Goal: Task Accomplishment & Management: Use online tool/utility

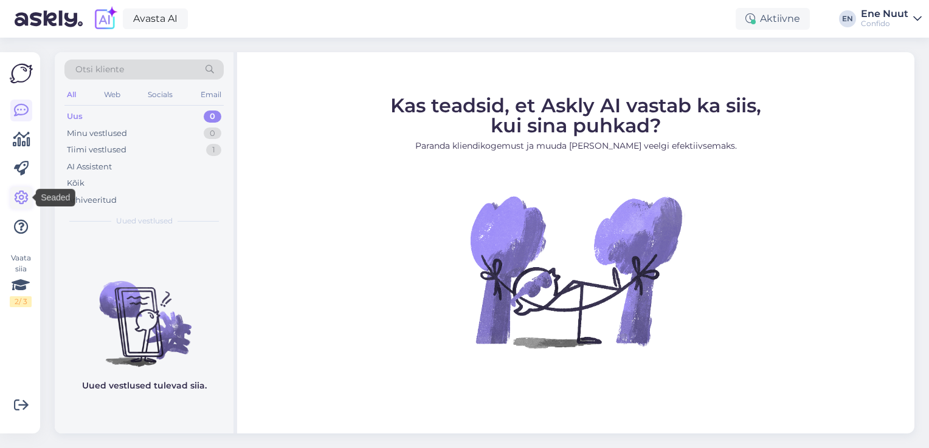
click at [23, 203] on icon at bounding box center [21, 198] width 15 height 15
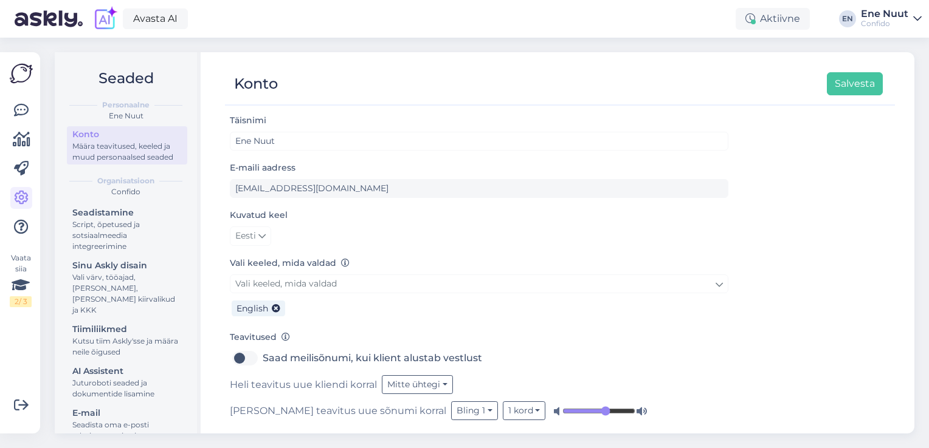
scroll to position [22, 0]
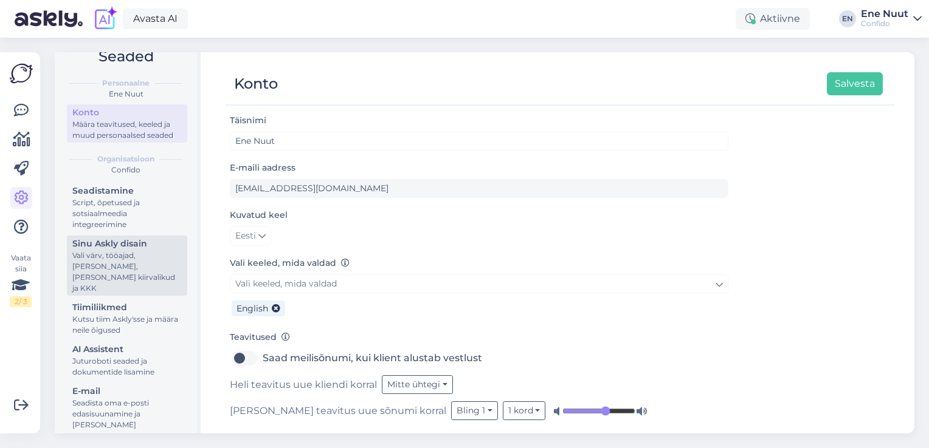
click at [139, 269] on div "Vali värv, tööajad, [PERSON_NAME], [PERSON_NAME] kiirvalikud ja KKK" at bounding box center [126, 272] width 109 height 44
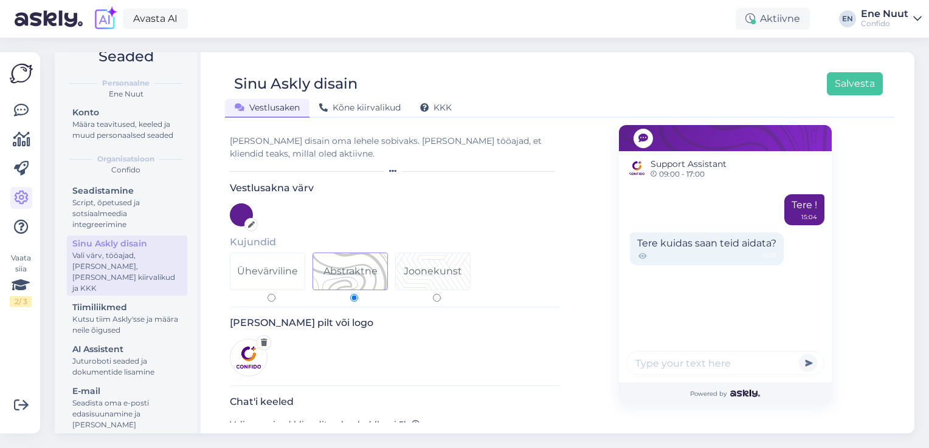
click at [657, 244] on div "Tere kuidas saan teid aidata? 15:05" at bounding box center [707, 249] width 154 height 33
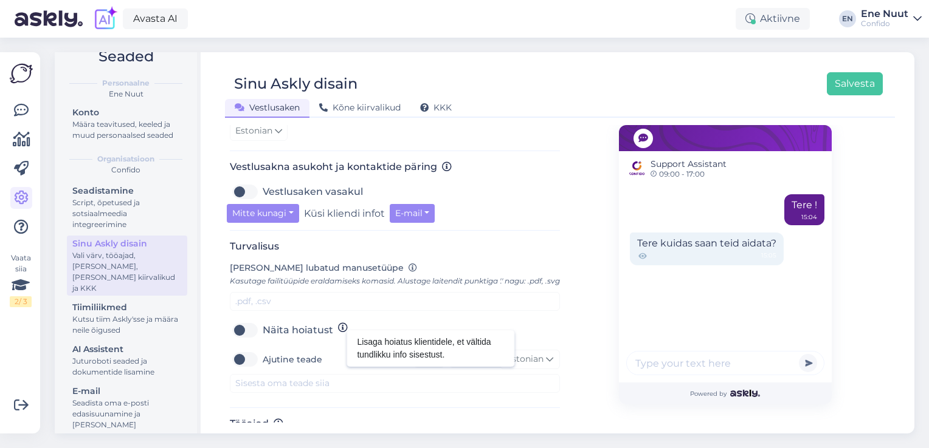
scroll to position [391, 0]
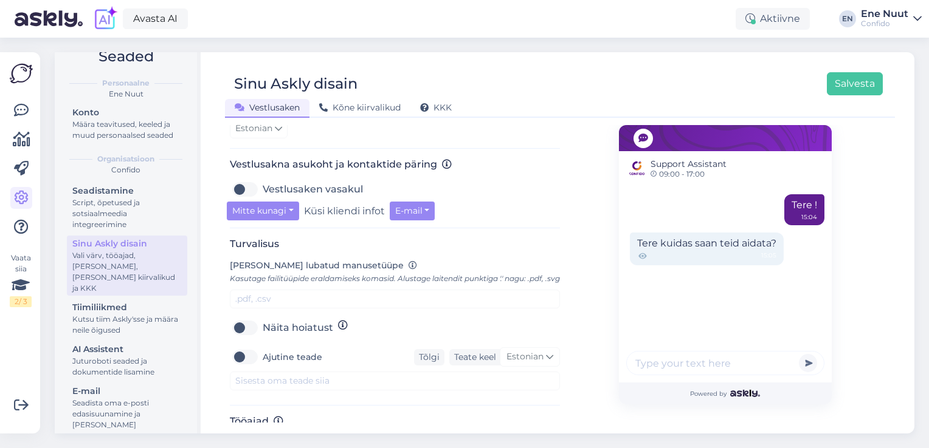
click at [263, 338] on label "Näita hoiatust" at bounding box center [298, 327] width 70 height 19
click at [248, 338] on input "Näita hoiatust" at bounding box center [245, 327] width 30 height 19
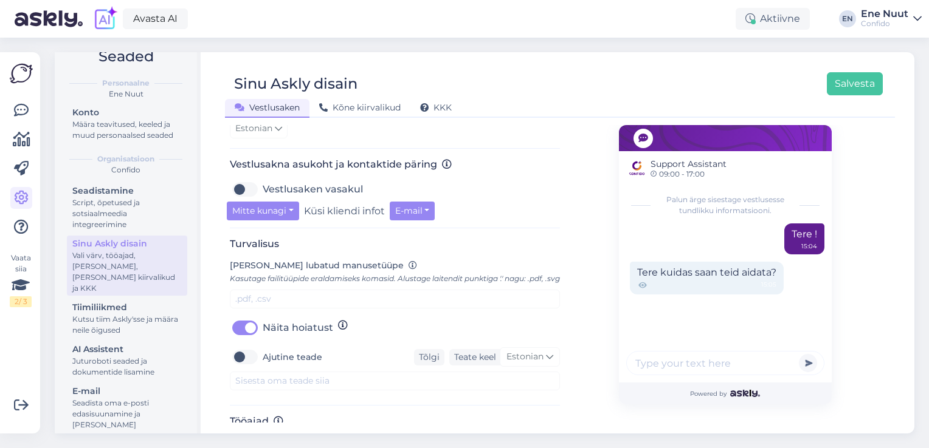
click at [263, 337] on label "Näita hoiatust" at bounding box center [298, 327] width 70 height 19
click at [244, 337] on input "Näita hoiatust" at bounding box center [245, 327] width 30 height 19
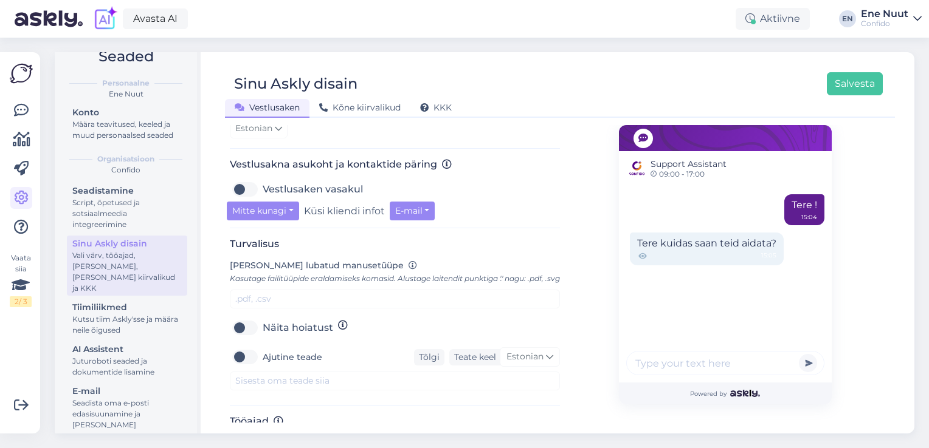
click at [263, 337] on label "Näita hoiatust" at bounding box center [298, 327] width 70 height 19
click at [244, 337] on input "Näita hoiatust" at bounding box center [245, 327] width 30 height 19
checkbox input "true"
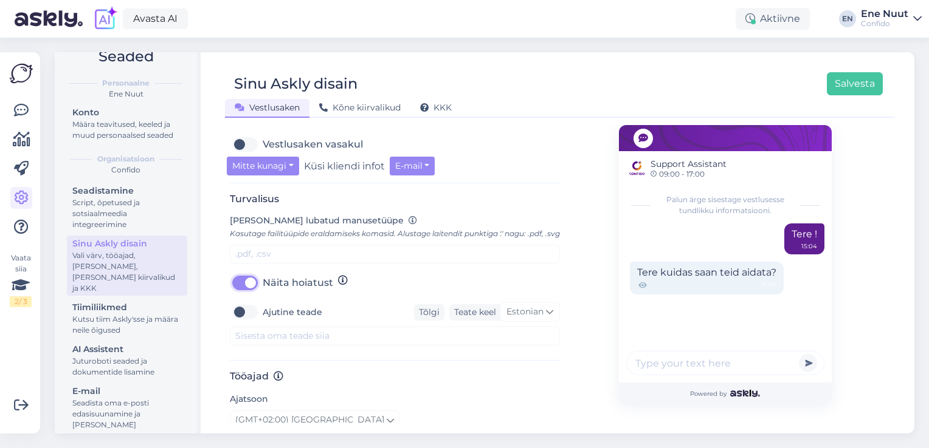
scroll to position [438, 0]
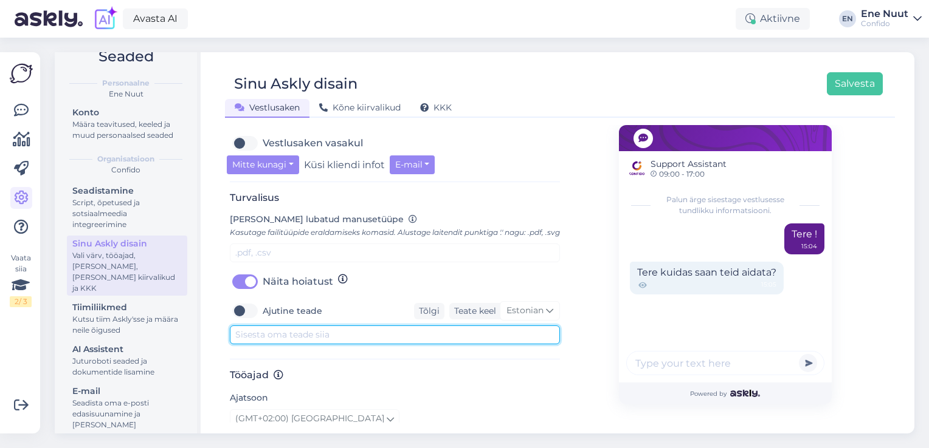
click at [318, 338] on textarea at bounding box center [395, 335] width 330 height 19
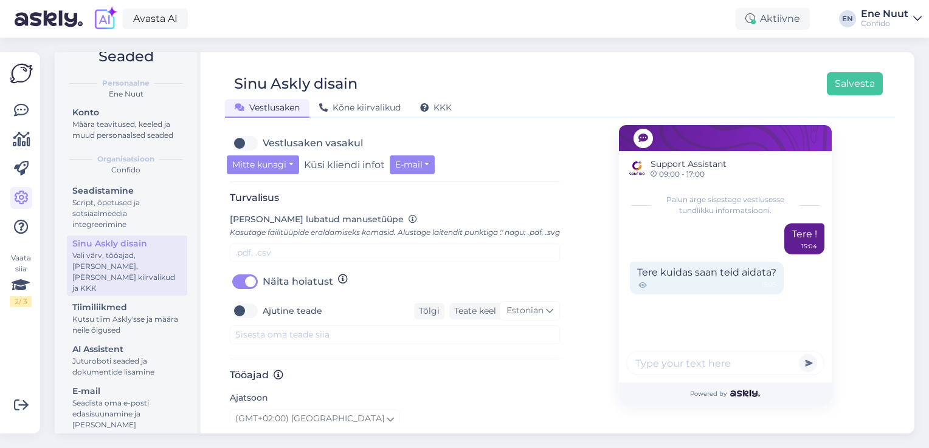
click at [263, 320] on label "Ajutine teade" at bounding box center [293, 310] width 60 height 19
click at [240, 320] on input "Ajutine teade" at bounding box center [245, 310] width 30 height 19
checkbox input "true"
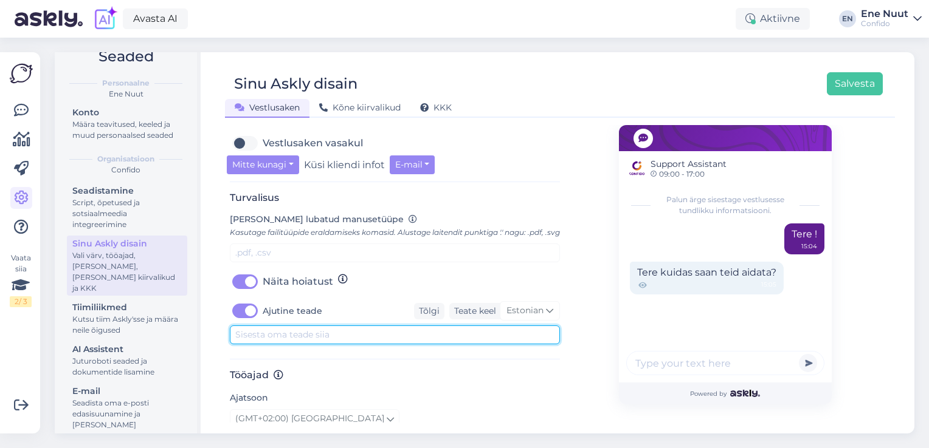
click at [253, 342] on textarea at bounding box center [395, 335] width 330 height 19
type textarea "TEST"
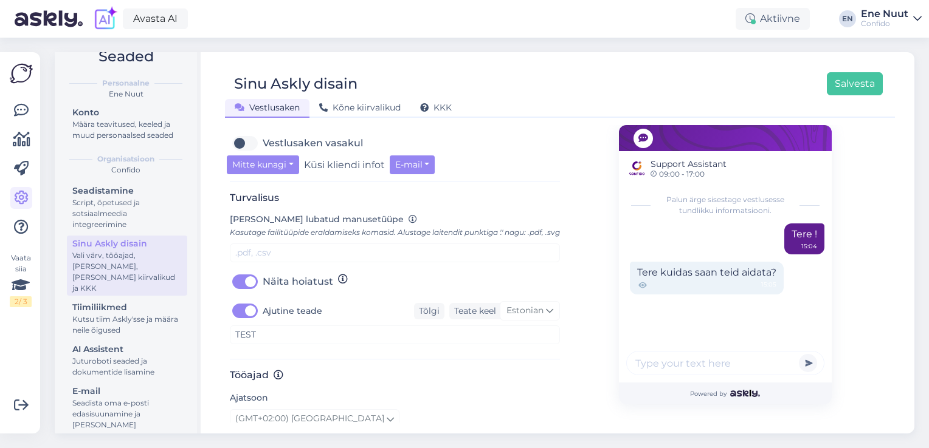
click at [442, 360] on div "Turvalisus [PERSON_NAME] lubatud manusetüüpe Kasutage failitüüpide eraldamiseks…" at bounding box center [395, 276] width 330 height 168
click at [866, 79] on button "Salvesta" at bounding box center [854, 83] width 56 height 23
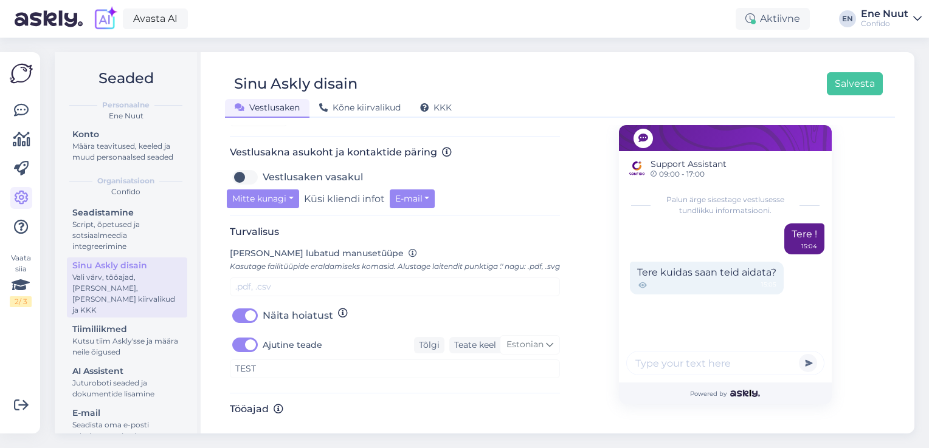
scroll to position [419, 0]
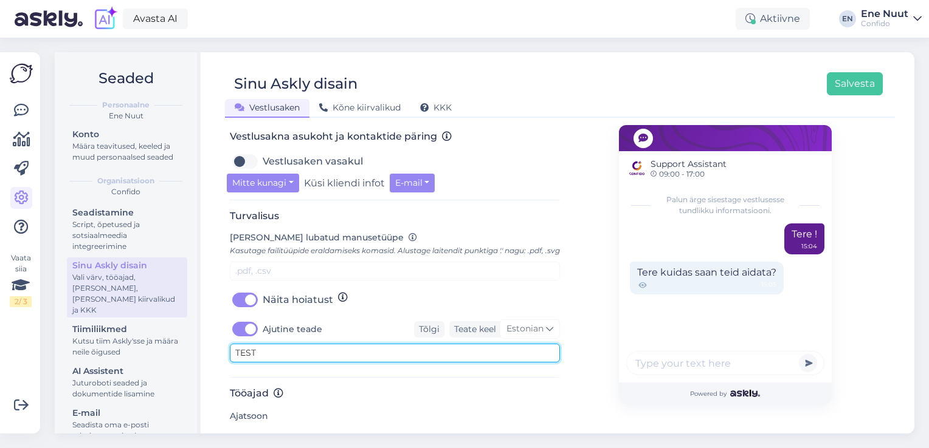
click at [278, 363] on textarea "TEST" at bounding box center [395, 353] width 330 height 19
drag, startPoint x: 286, startPoint y: 365, endPoint x: 222, endPoint y: 353, distance: 65.6
click at [222, 353] on div "Sinu Askly disain Salvesta Vestlusaken Kõne kiirvalikud KKK Vali disain oma leh…" at bounding box center [559, 243] width 709 height 382
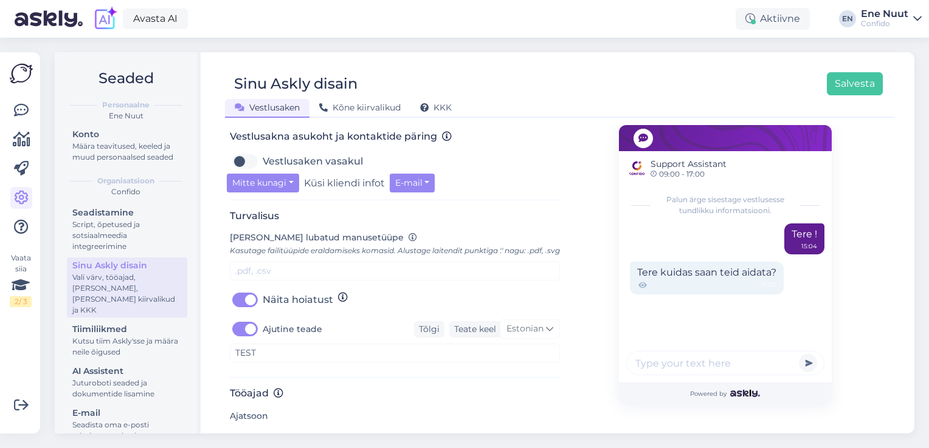
click at [263, 339] on label "Ajutine teade" at bounding box center [293, 329] width 60 height 19
click at [238, 339] on input "Ajutine teade" at bounding box center [245, 329] width 30 height 19
checkbox input "false"
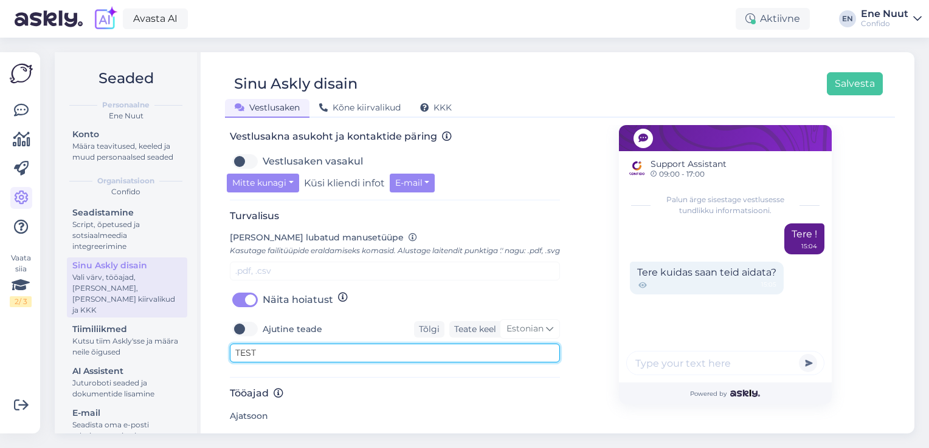
click at [270, 363] on textarea "TEST" at bounding box center [395, 353] width 330 height 19
type textarea "T"
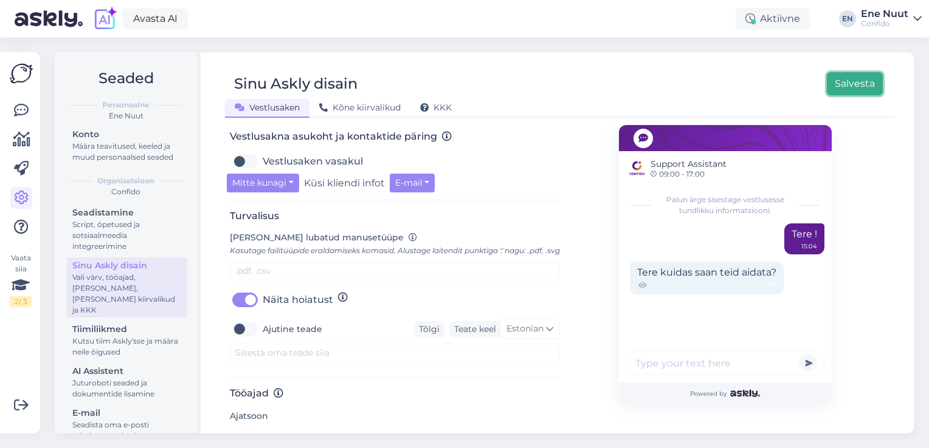
click at [853, 84] on button "Salvesta" at bounding box center [854, 83] width 56 height 23
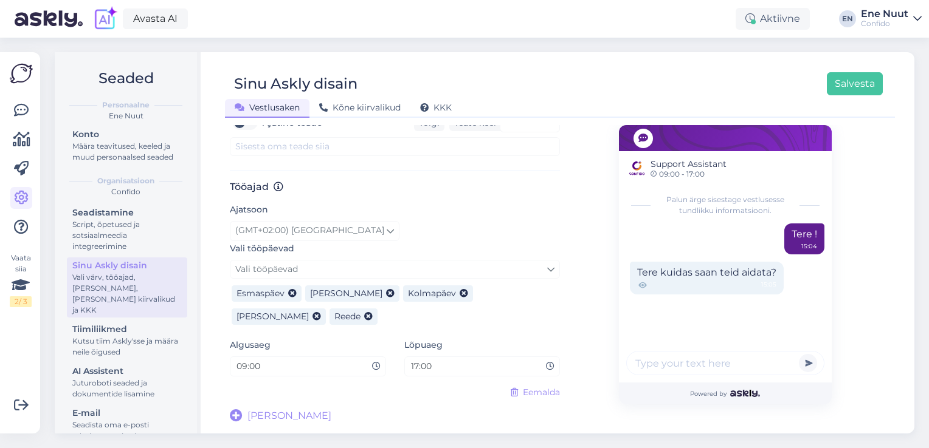
scroll to position [637, 0]
click at [237, 414] on icon at bounding box center [236, 416] width 13 height 13
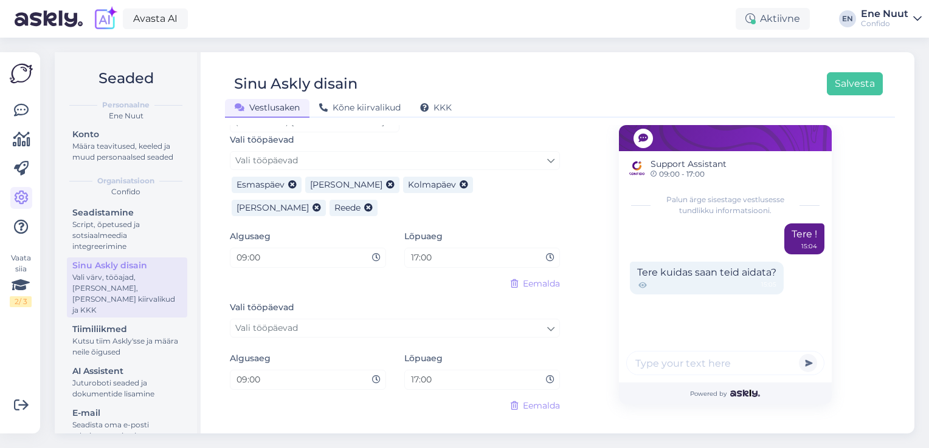
scroll to position [759, 0]
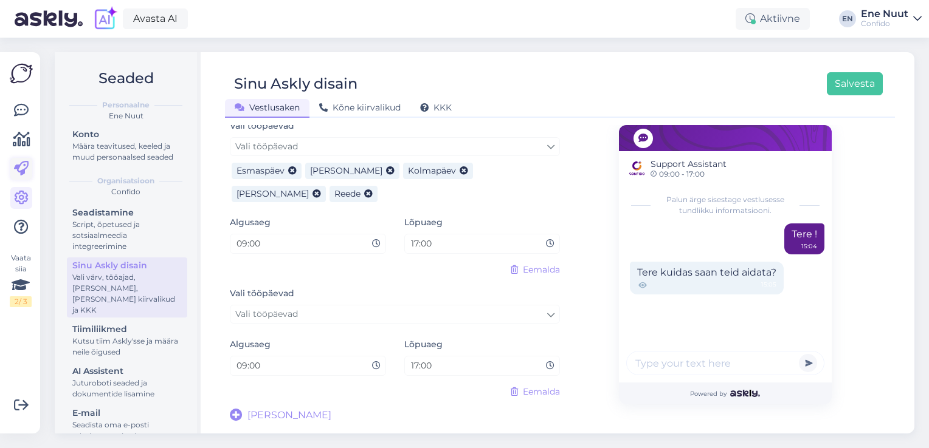
click at [21, 168] on icon at bounding box center [21, 169] width 15 height 15
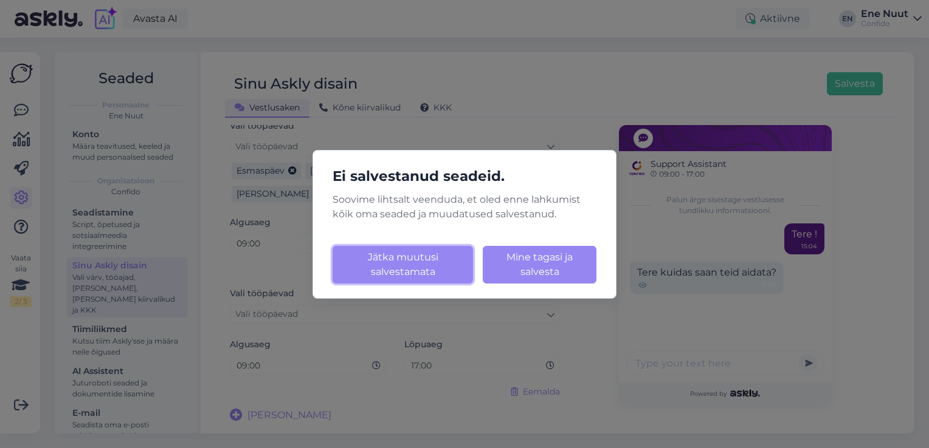
click at [447, 261] on button "Jätka muutusi salvestamata" at bounding box center [402, 265] width 140 height 38
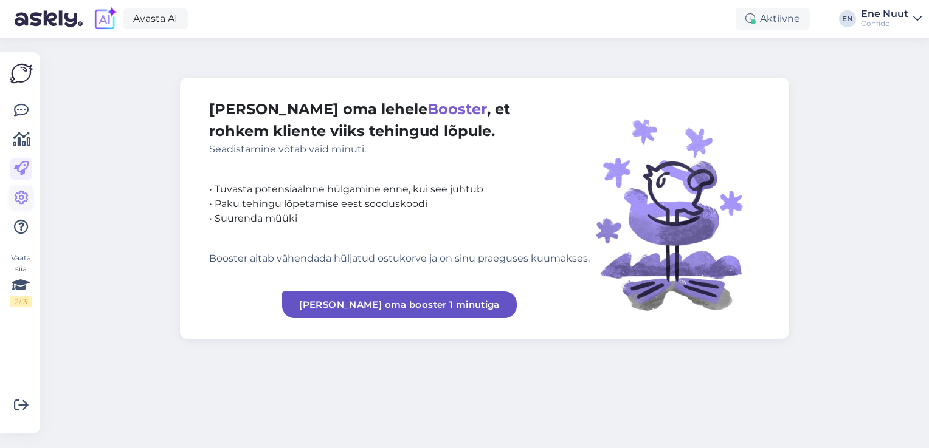
click at [16, 204] on icon at bounding box center [21, 198] width 15 height 15
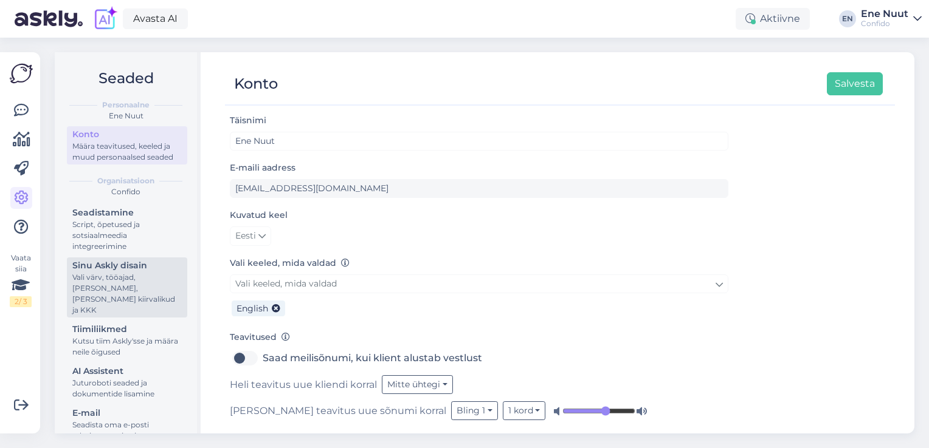
click at [107, 303] on div "Vali värv, tööajad, [PERSON_NAME], [PERSON_NAME] kiirvalikud ja KKK" at bounding box center [126, 294] width 109 height 44
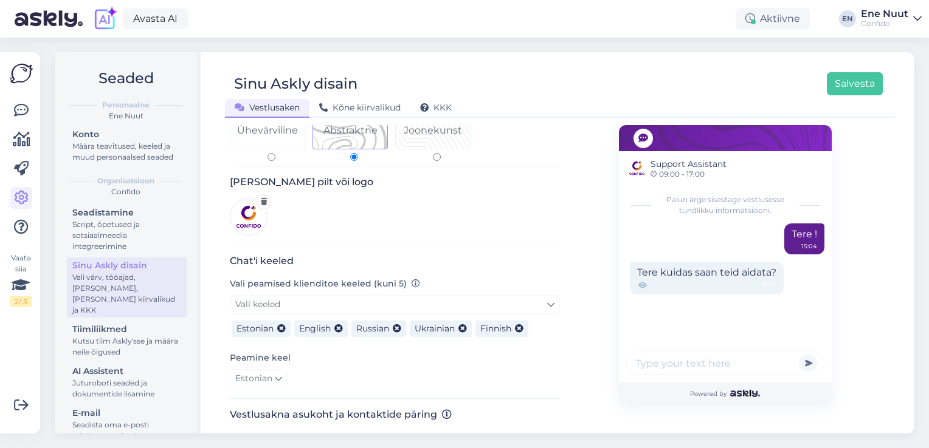
scroll to position [142, 0]
click at [702, 164] on span "Support Assistant" at bounding box center [688, 164] width 76 height 13
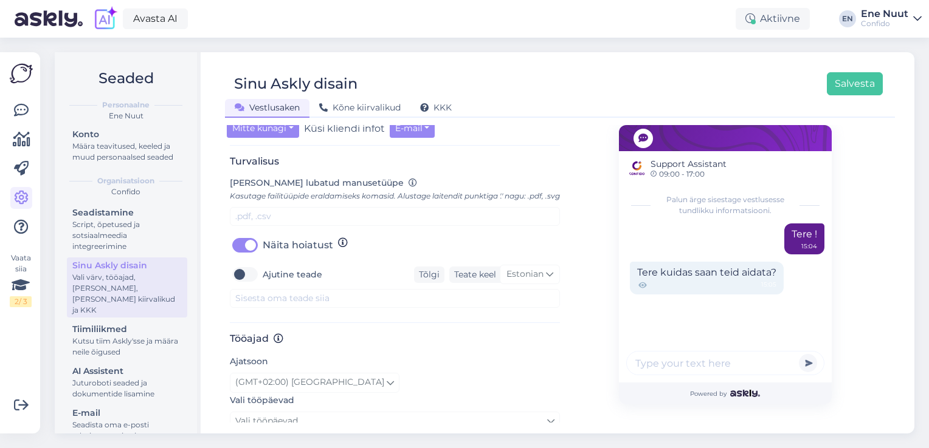
scroll to position [503, 0]
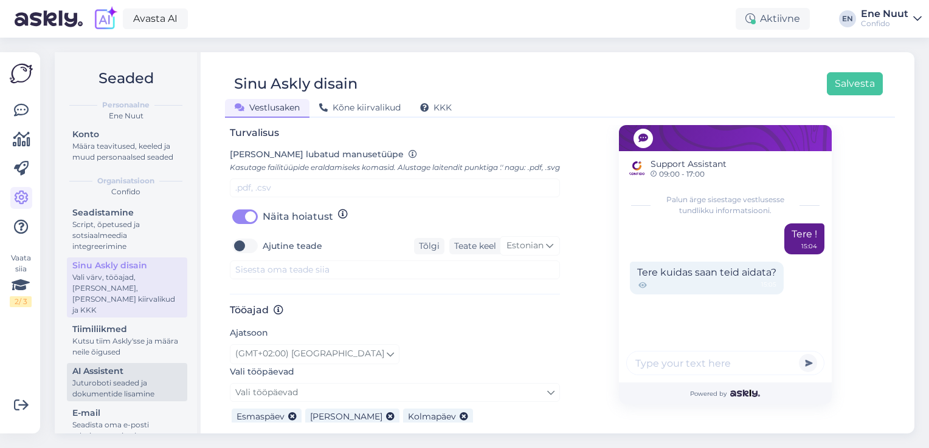
click at [114, 374] on div "AI Assistent" at bounding box center [126, 371] width 109 height 13
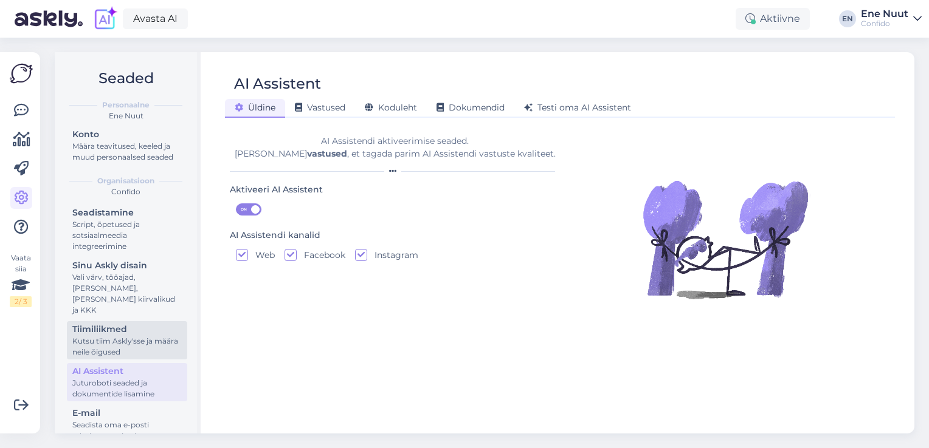
click at [124, 337] on div "Kutsu tiim Askly'sse ja määra neile õigused" at bounding box center [126, 347] width 109 height 22
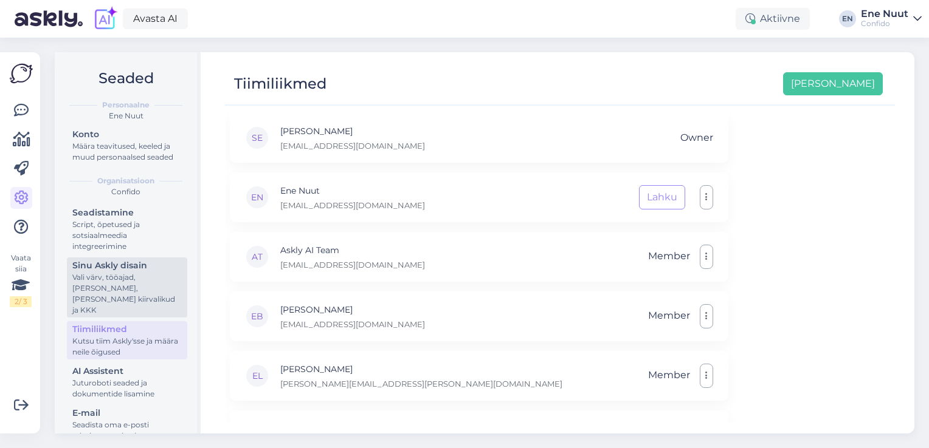
click at [139, 298] on div "Vali värv, tööajad, [PERSON_NAME], [PERSON_NAME] kiirvalikud ja KKK" at bounding box center [126, 294] width 109 height 44
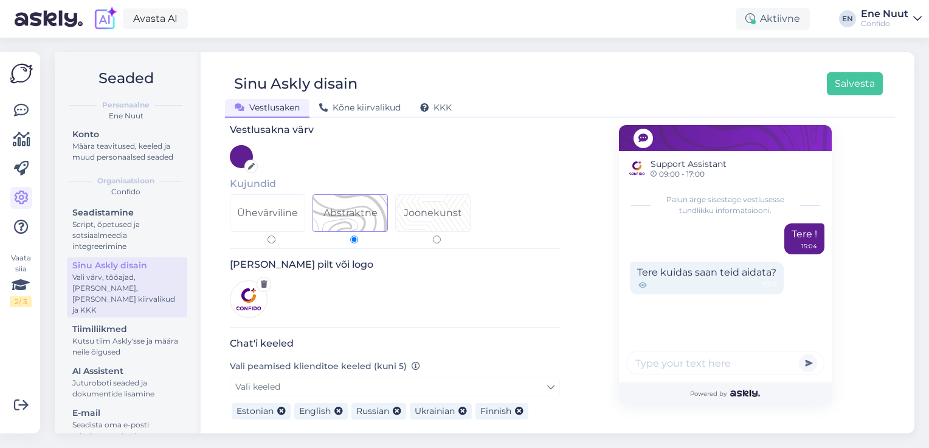
scroll to position [63, 0]
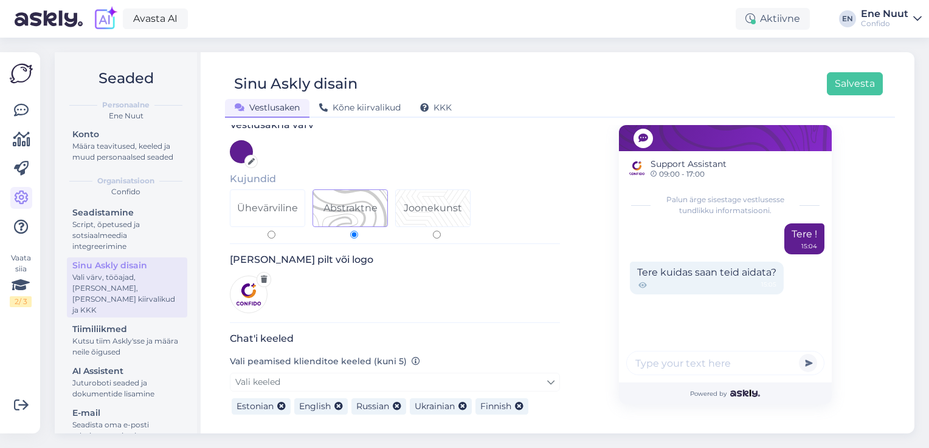
click at [672, 171] on span "09:00 - 17:00" at bounding box center [688, 174] width 76 height 7
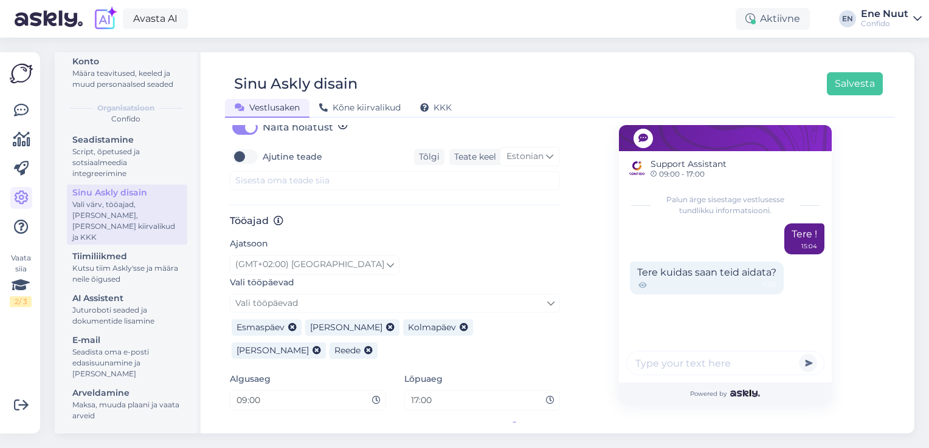
scroll to position [591, 0]
click at [332, 106] on span "Kõne kiirvalikud" at bounding box center [359, 107] width 81 height 11
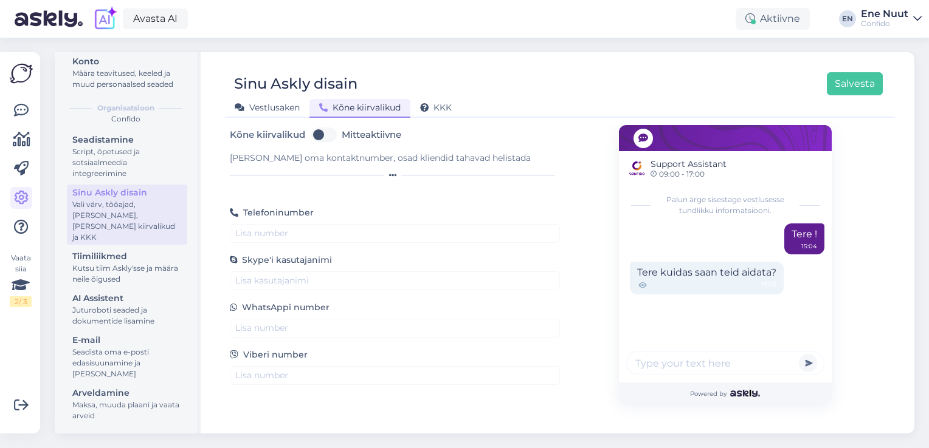
scroll to position [0, 0]
click at [459, 106] on div "KKK" at bounding box center [435, 108] width 51 height 19
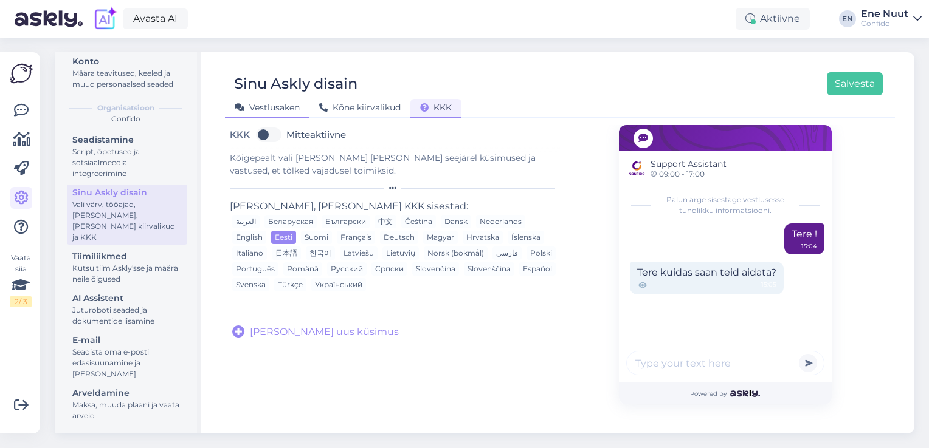
click at [279, 111] on span "Vestlusaken" at bounding box center [267, 107] width 65 height 11
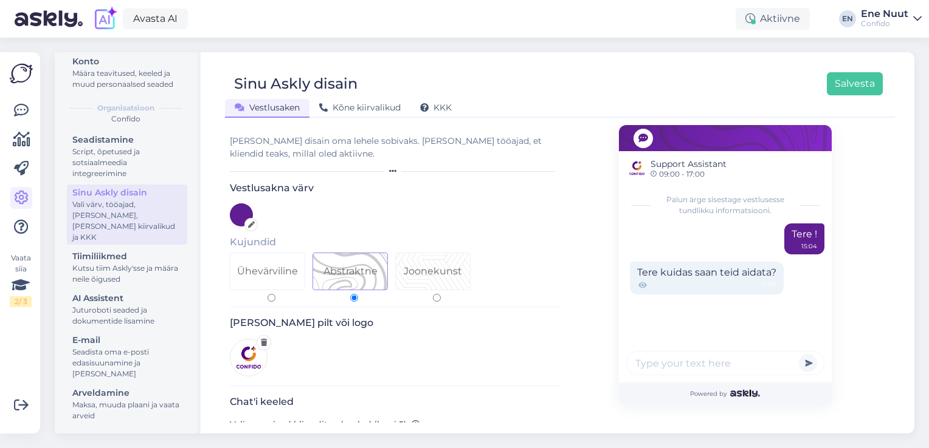
click at [266, 154] on div "[PERSON_NAME] disain oma lehele sobivaks. [PERSON_NAME] tööajad, et kliendid te…" at bounding box center [395, 148] width 330 height 26
click at [389, 170] on icon at bounding box center [392, 171] width 7 height 7
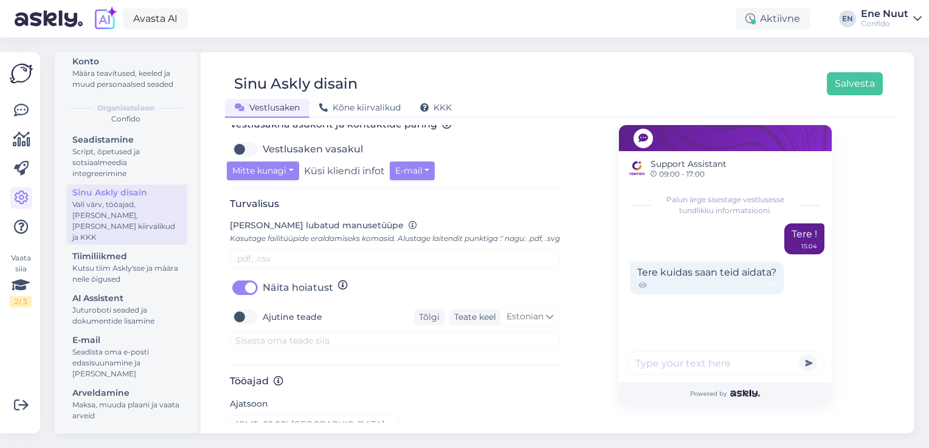
scroll to position [435, 0]
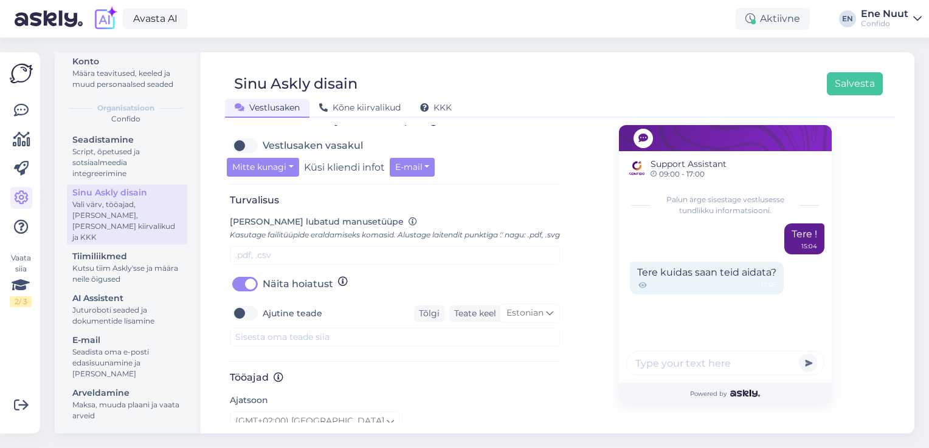
click at [280, 320] on label "Ajutine teade" at bounding box center [293, 313] width 60 height 19
click at [260, 320] on input "Ajutine teade" at bounding box center [245, 313] width 30 height 19
checkbox input "true"
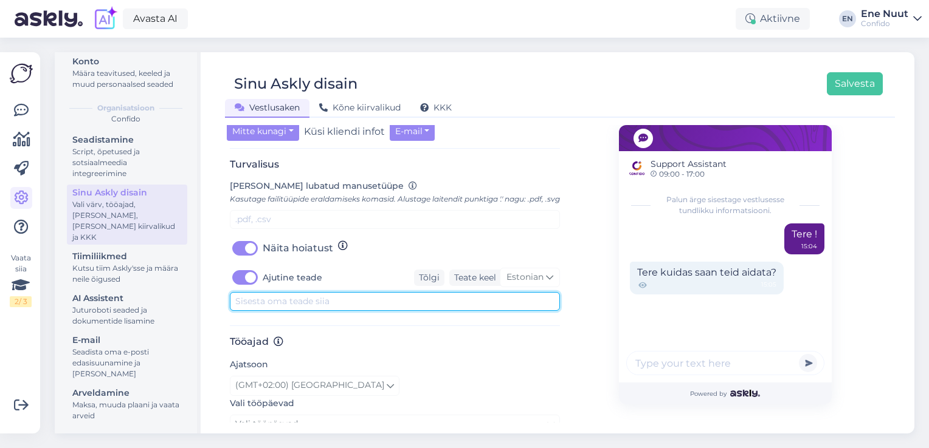
click at [321, 311] on textarea at bounding box center [395, 301] width 330 height 19
paste textarea "Tere! Kuidas saan Teid aidata?"
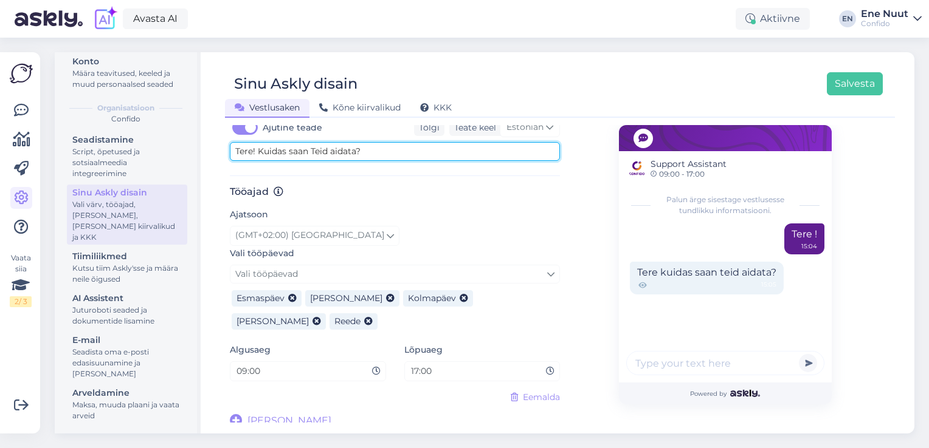
scroll to position [637, 0]
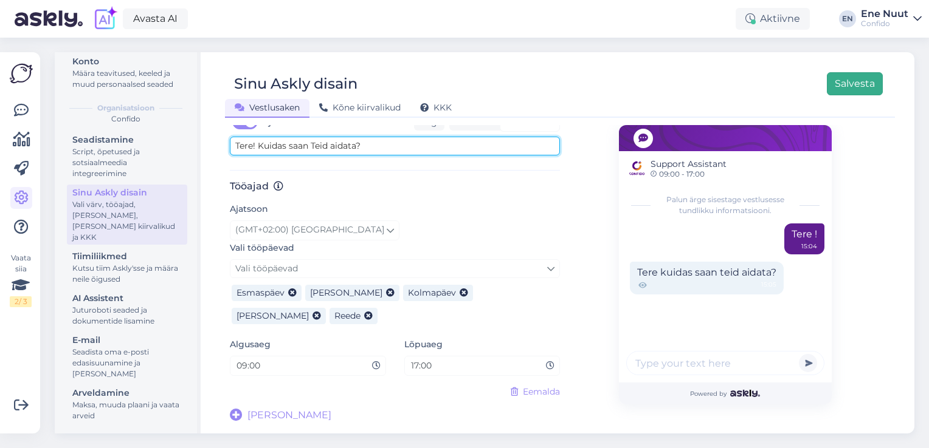
type textarea "Tere! Kuidas saan Teid aidata?"
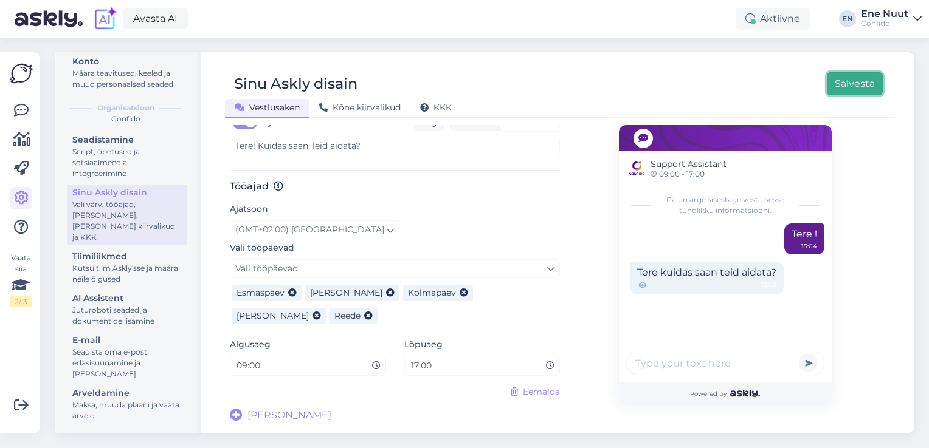
click at [859, 83] on button "Salvesta" at bounding box center [854, 83] width 56 height 23
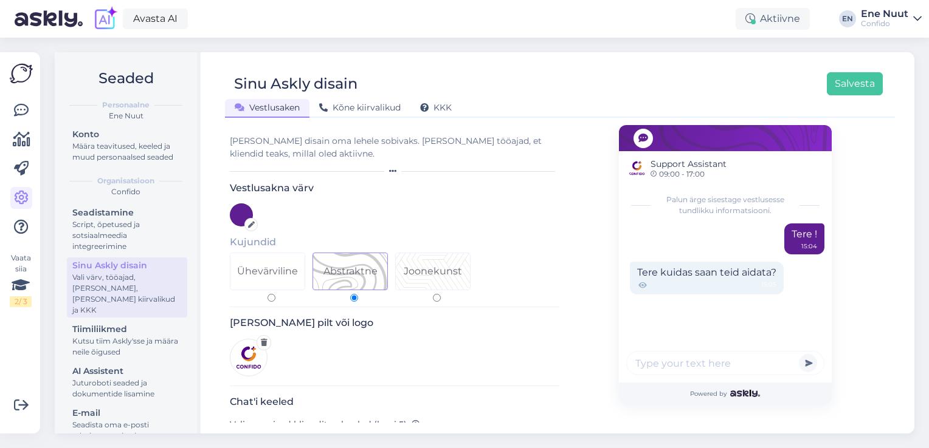
click at [709, 363] on input "text" at bounding box center [725, 363] width 198 height 24
click at [785, 366] on input "text" at bounding box center [725, 363] width 198 height 24
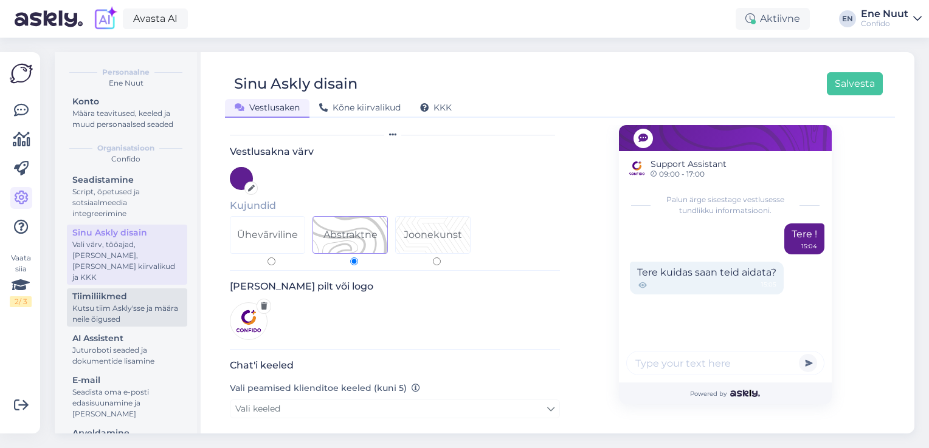
scroll to position [38, 0]
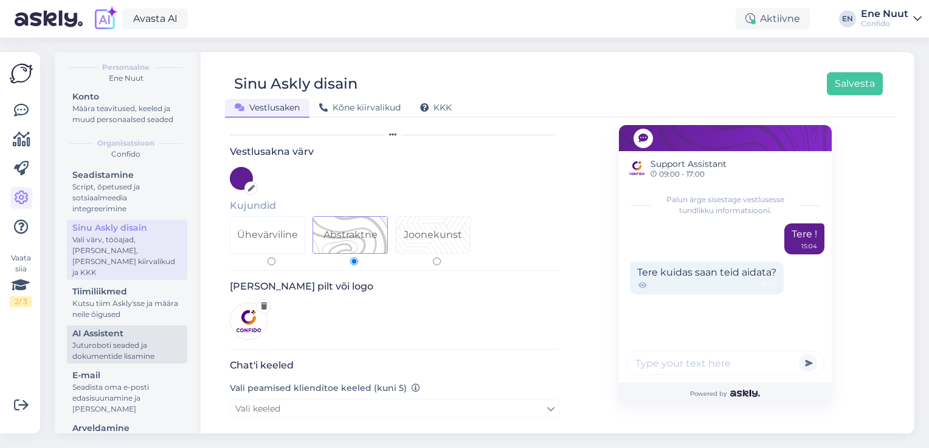
click at [108, 337] on div "AI Assistent" at bounding box center [126, 334] width 109 height 13
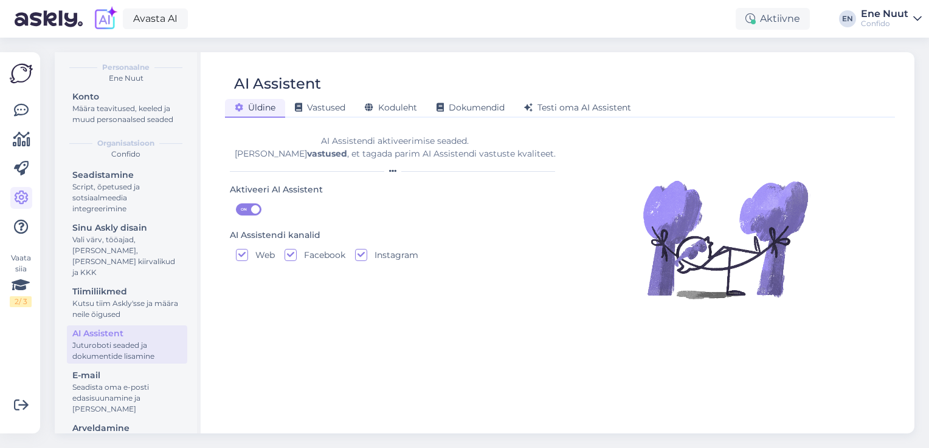
scroll to position [73, 0]
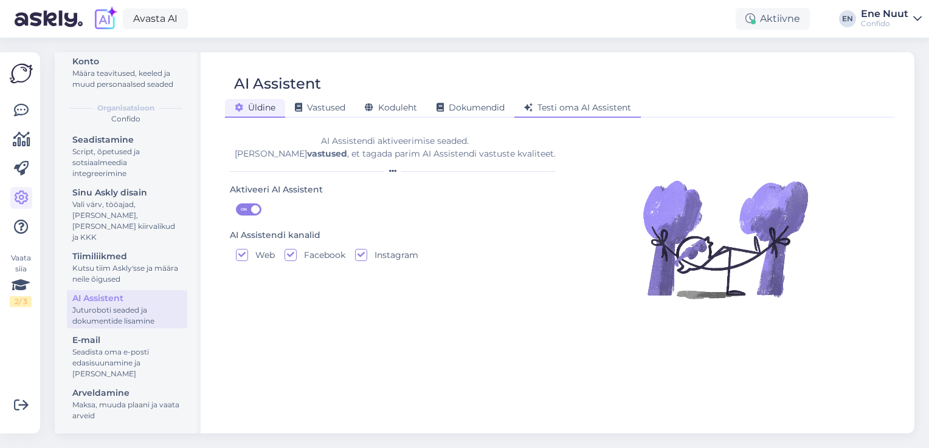
click at [599, 101] on div "Testi oma AI Assistent" at bounding box center [577, 108] width 126 height 19
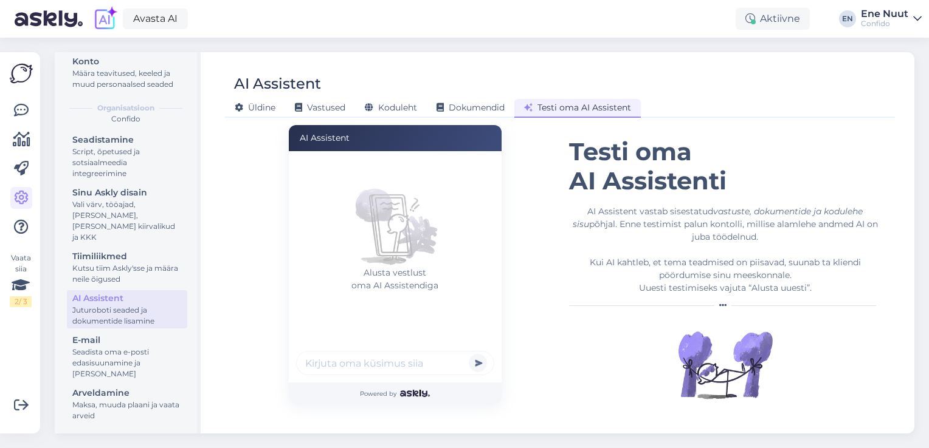
click at [384, 362] on input "text" at bounding box center [395, 363] width 198 height 24
type input "minu nimi on [PERSON_NAME]"
click at [469, 354] on button "submit" at bounding box center [478, 363] width 18 height 18
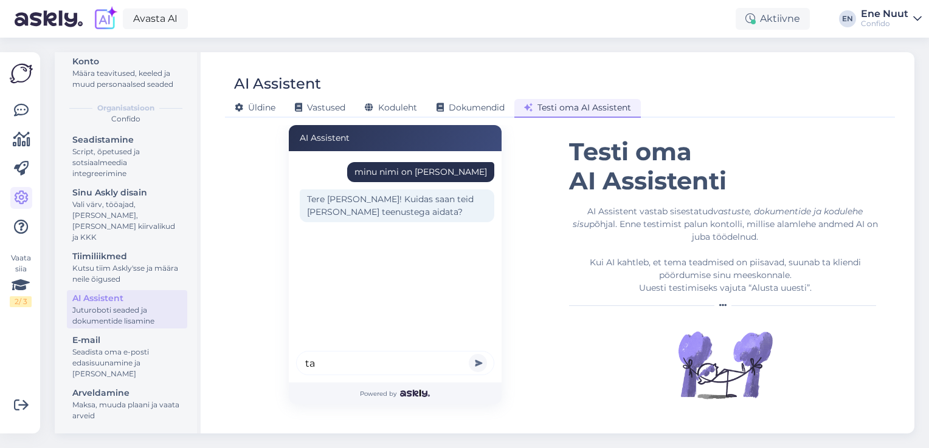
type input "t"
type input "selg valutab, tahan neuroloogile aega"
click at [469, 354] on button "submit" at bounding box center [478, 363] width 18 height 18
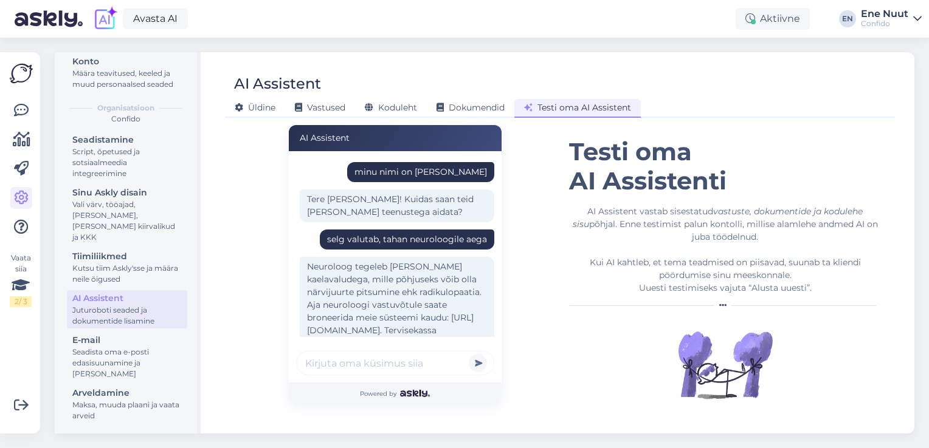
scroll to position [91, 0]
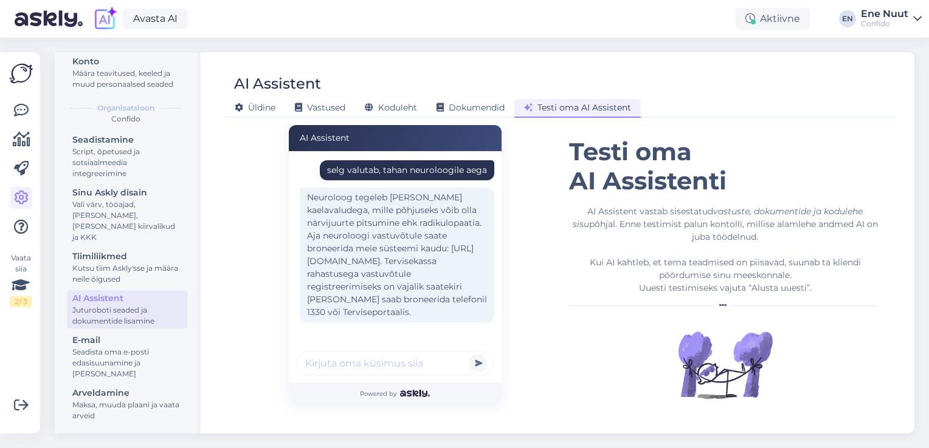
click at [365, 364] on input "text" at bounding box center [395, 363] width 198 height 24
click at [330, 369] on input "text" at bounding box center [395, 363] width 198 height 24
type input "kas tervisekassa rahastusega vastuvõtu infot saab 1330 numbrilt?"
click at [469, 354] on button "submit" at bounding box center [478, 363] width 18 height 18
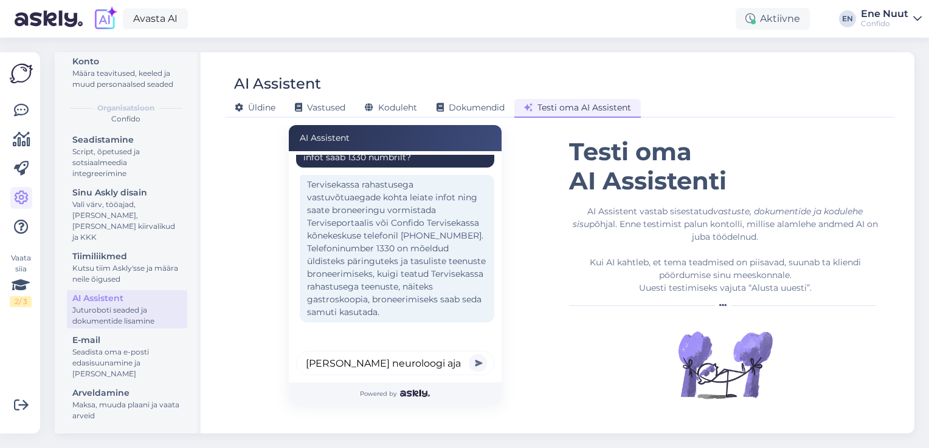
scroll to position [0, 108]
type input "[PERSON_NAME] siis [PERSON_NAME] neuroloogi aja puhul seda pakkusid?"
click at [469, 354] on button "submit" at bounding box center [478, 363] width 18 height 18
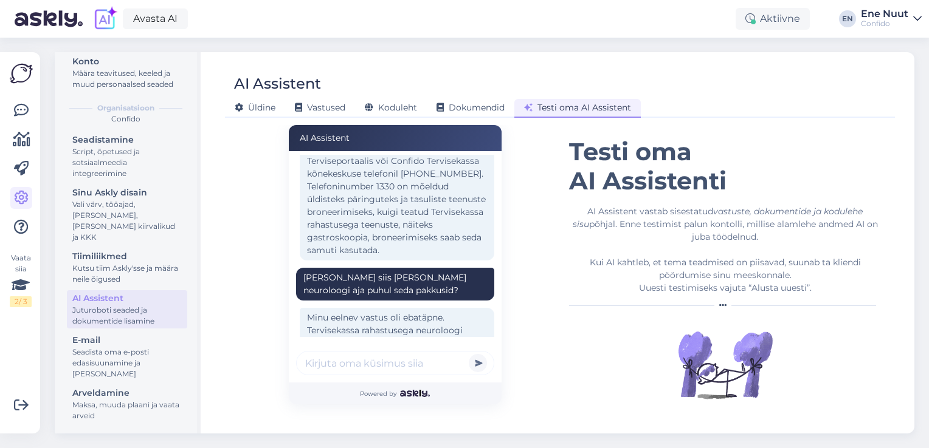
scroll to position [532, 0]
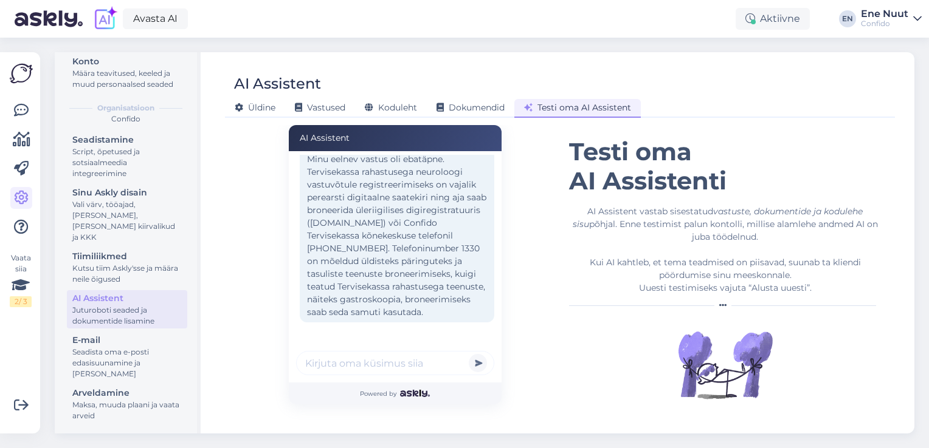
click at [351, 353] on input "text" at bounding box center [395, 363] width 198 height 24
click at [369, 360] on input "text" at bounding box center [395, 363] width 198 height 24
click at [351, 368] on input "text" at bounding box center [395, 363] width 198 height 24
type input "aga mul hammas nüüd valutab"
click at [469, 354] on button "submit" at bounding box center [478, 363] width 18 height 18
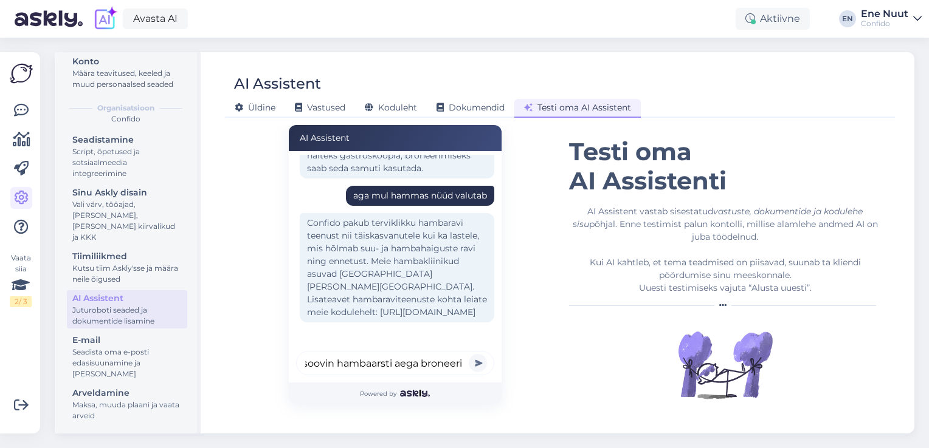
scroll to position [0, 15]
type input "soovin hambaarsti aega broneerida"
click at [469, 354] on button "submit" at bounding box center [478, 363] width 18 height 18
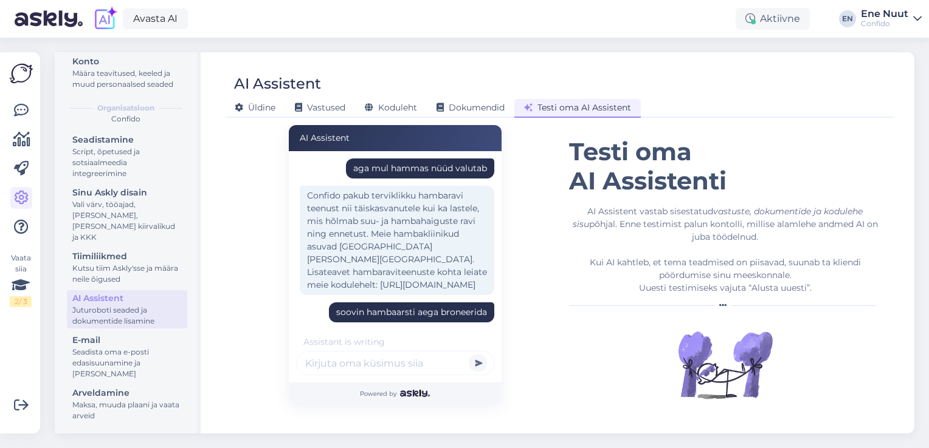
scroll to position [820, 0]
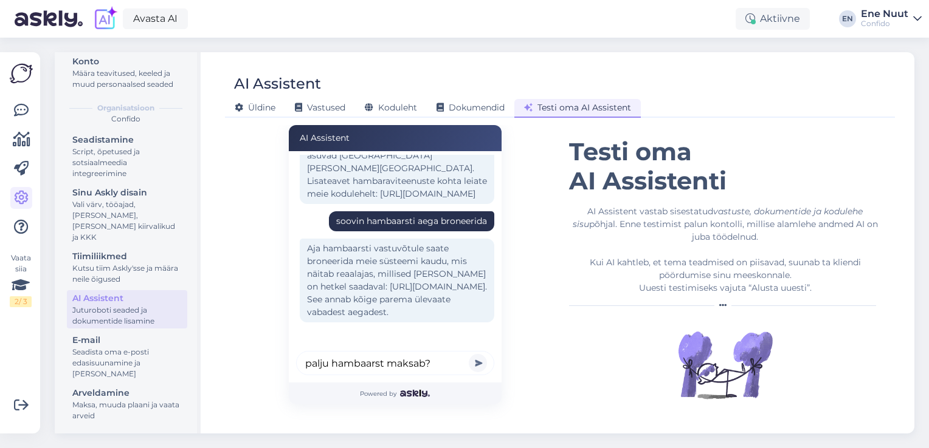
type input "palju hambaarst maksab?"
click at [469, 354] on button "submit" at bounding box center [478, 363] width 18 height 18
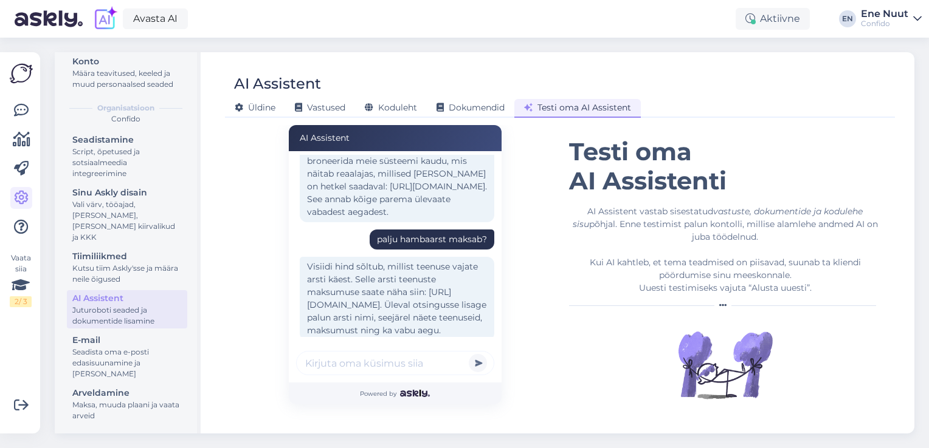
scroll to position [952, 0]
